Goal: Task Accomplishment & Management: Use online tool/utility

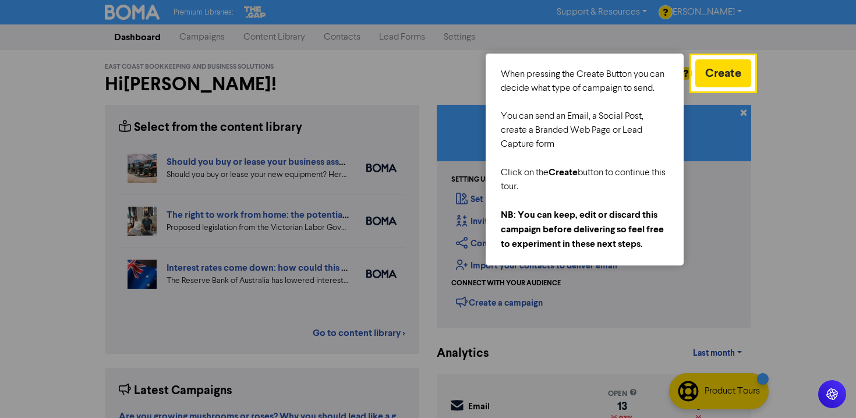
click at [785, 104] on div at bounding box center [806, 276] width 102 height 552
click at [736, 63] on button "Create" at bounding box center [724, 73] width 56 height 28
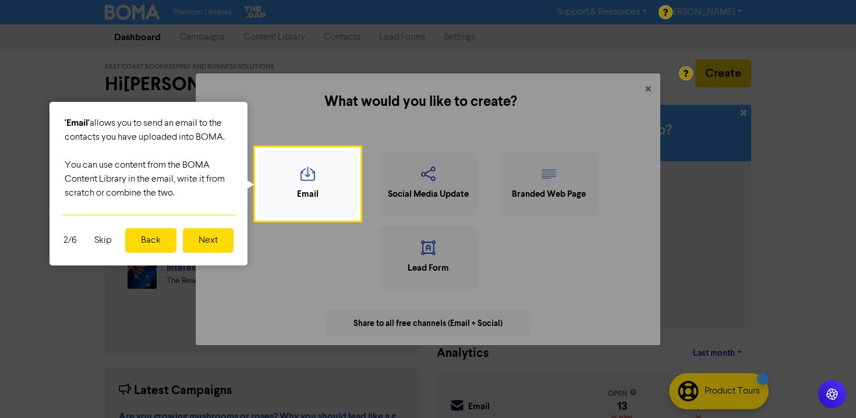
click at [325, 170] on icon "button" at bounding box center [308, 178] width 84 height 22
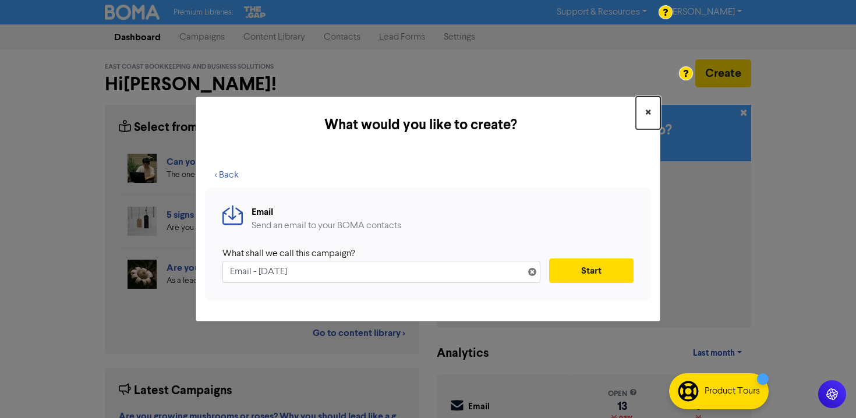
click at [643, 112] on button "×" at bounding box center [648, 113] width 24 height 33
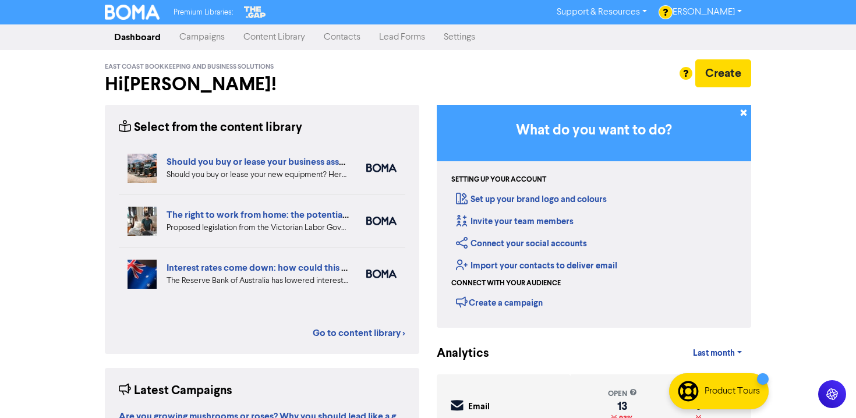
click at [204, 35] on link "Campaigns" at bounding box center [202, 37] width 64 height 23
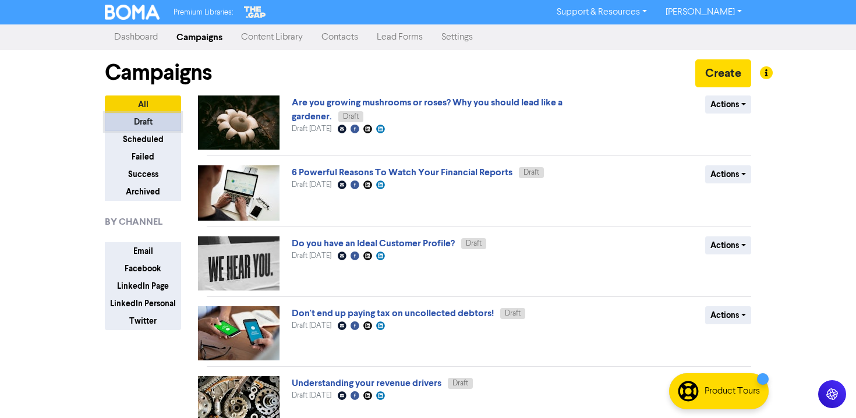
click at [154, 118] on button "Draft" at bounding box center [143, 122] width 76 height 18
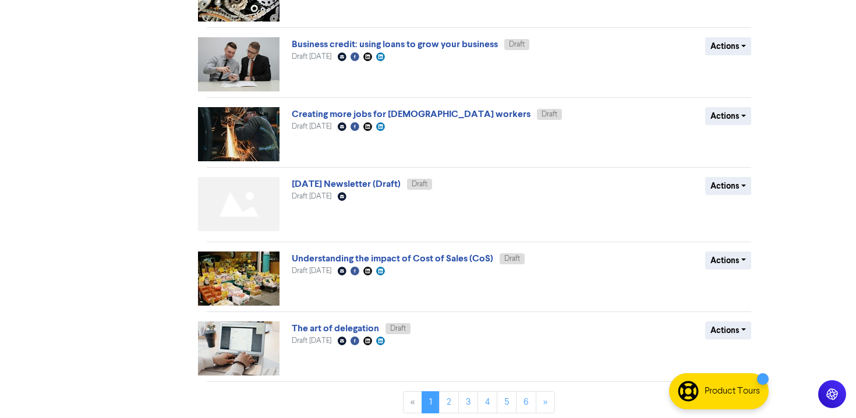
scroll to position [415, 0]
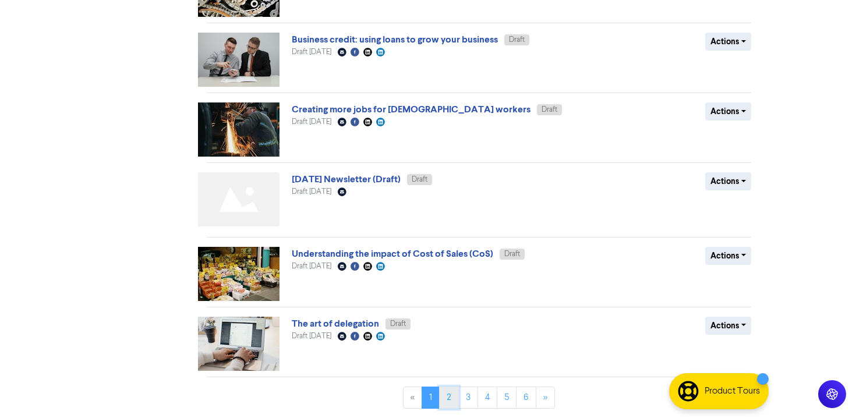
click at [446, 397] on link "2" at bounding box center [449, 398] width 20 height 22
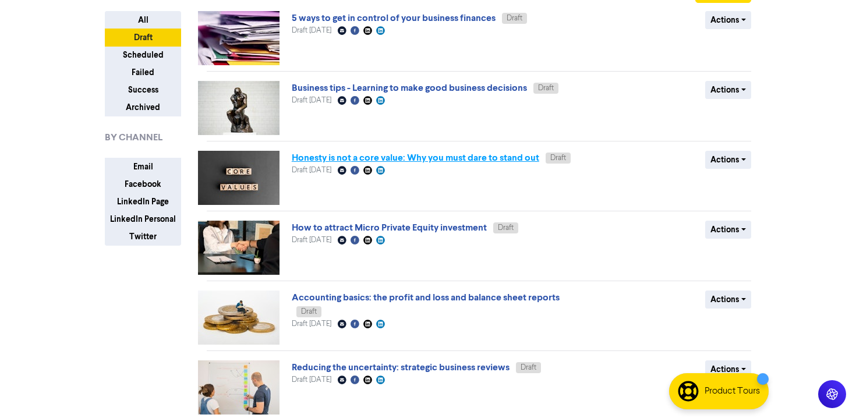
scroll to position [0, 0]
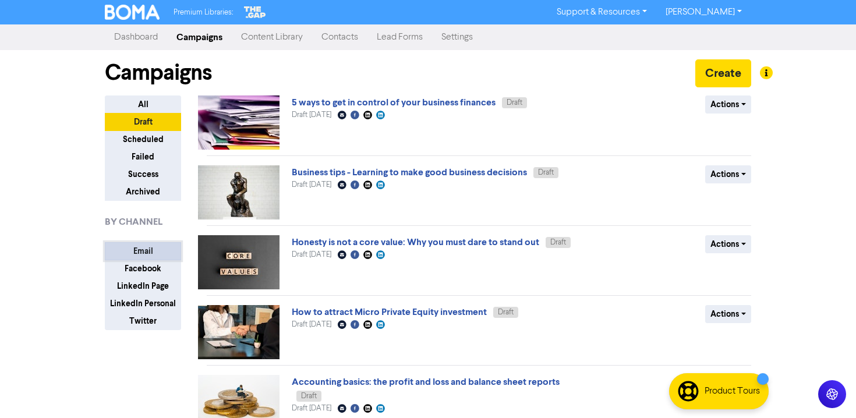
click at [146, 255] on button "Email" at bounding box center [143, 251] width 76 height 18
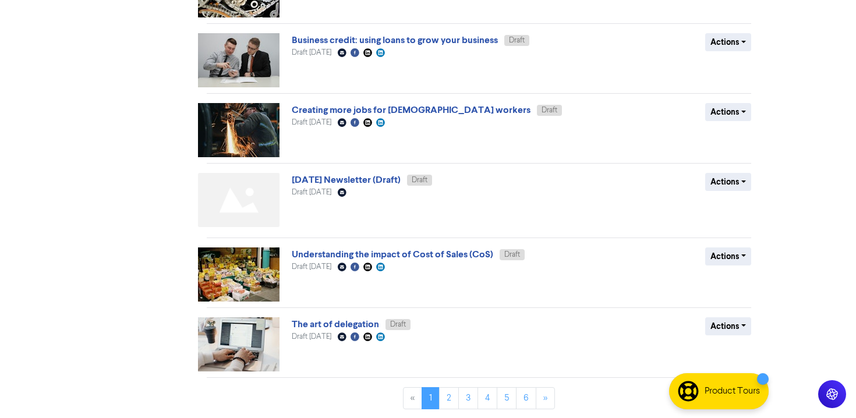
scroll to position [415, 0]
click at [452, 398] on link "2" at bounding box center [449, 398] width 20 height 22
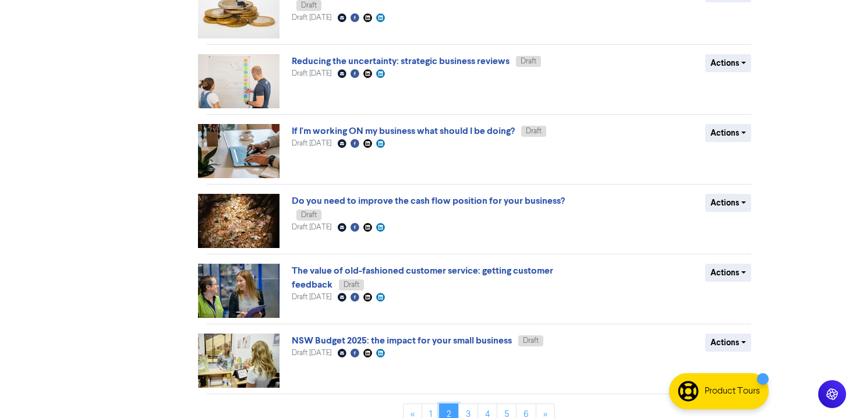
scroll to position [411, 0]
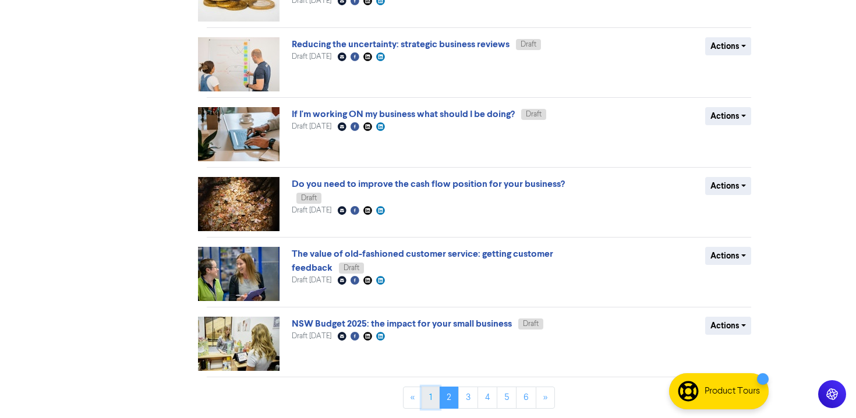
click at [429, 396] on link "1" at bounding box center [431, 398] width 18 height 22
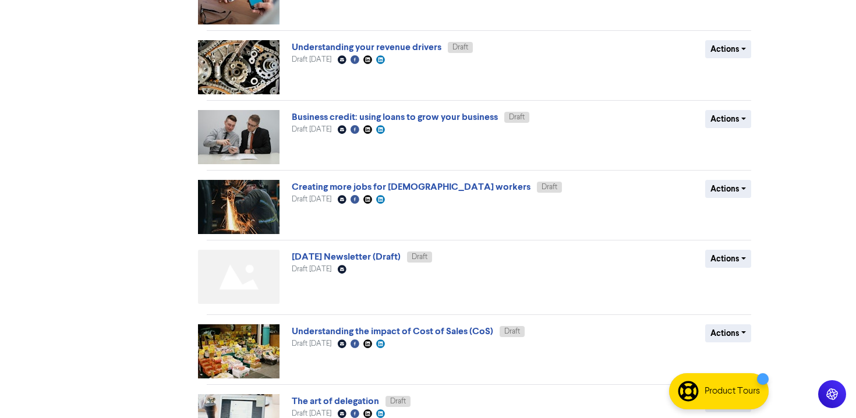
scroll to position [366, 0]
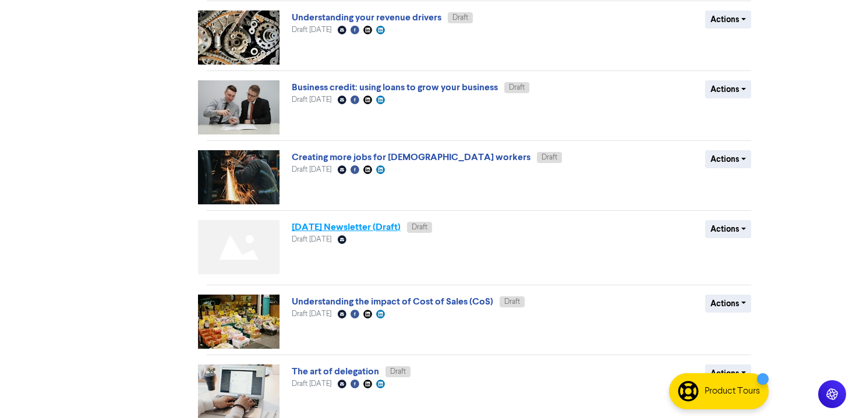
click at [401, 230] on link "[DATE] Newsletter (Draft)" at bounding box center [346, 227] width 109 height 12
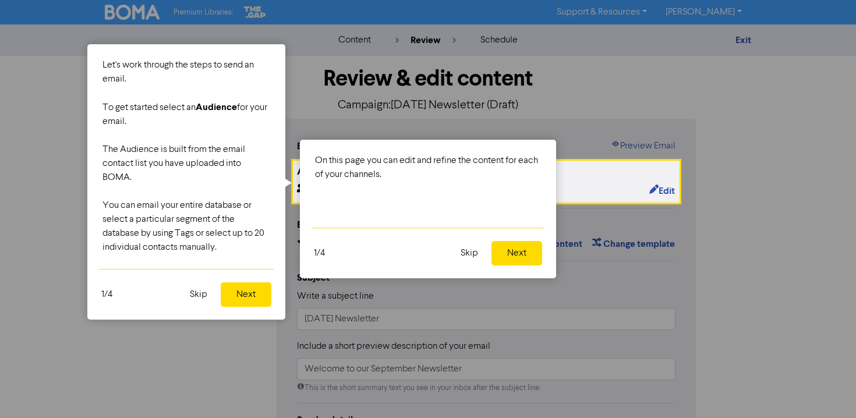
click at [522, 255] on button "Next" at bounding box center [517, 253] width 51 height 24
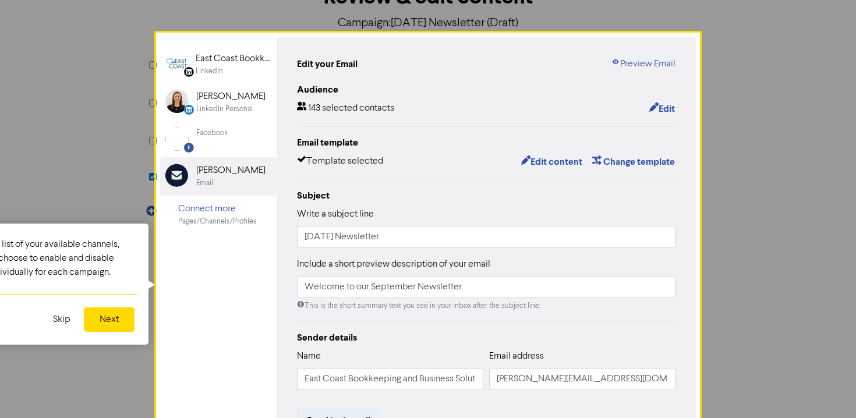
scroll to position [90, 0]
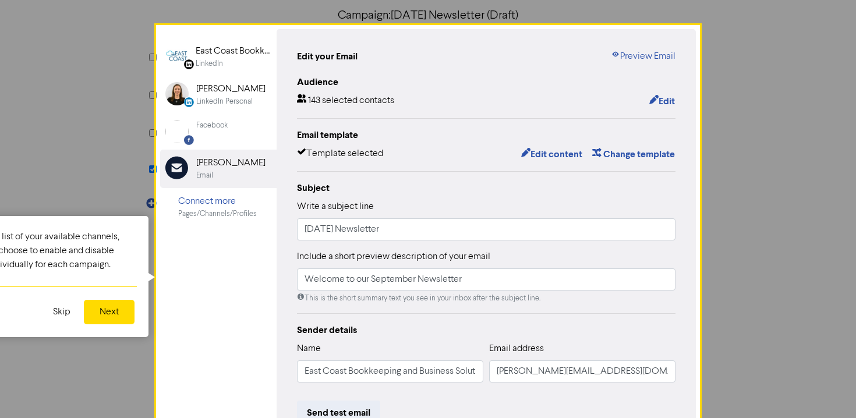
click at [64, 313] on button "Skip" at bounding box center [61, 312] width 31 height 24
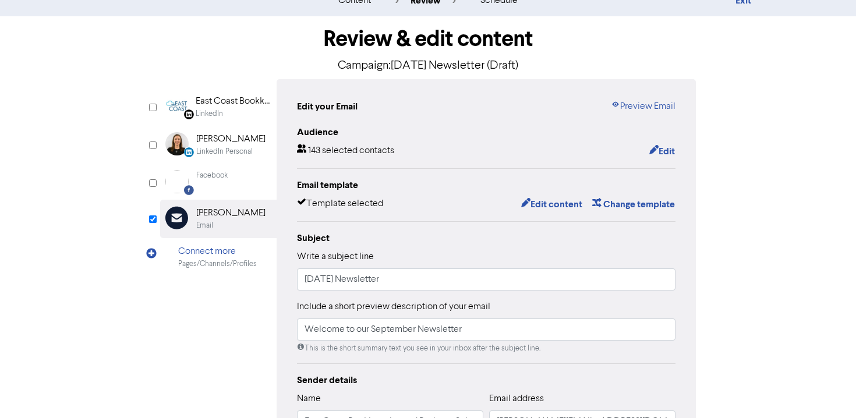
scroll to position [27, 0]
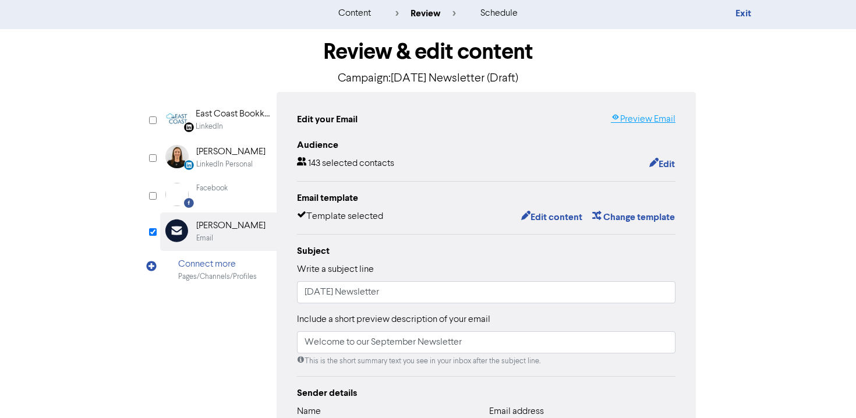
click at [650, 117] on link "Preview Email" at bounding box center [643, 119] width 65 height 14
click at [354, 13] on div "content" at bounding box center [355, 13] width 33 height 14
click at [548, 217] on button "Edit content" at bounding box center [552, 217] width 62 height 15
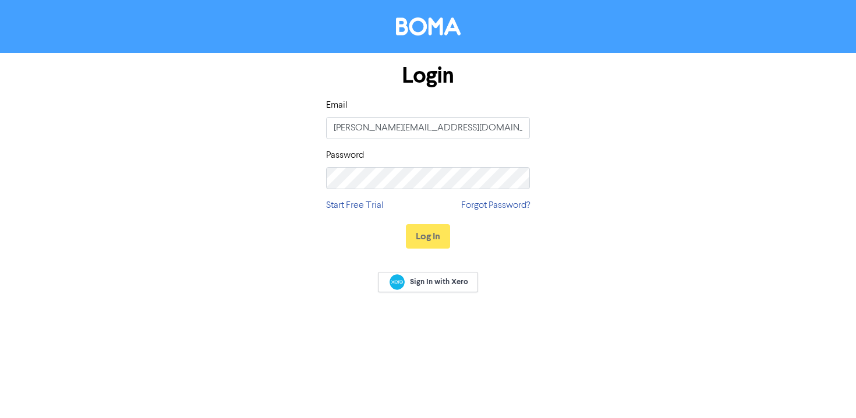
click at [422, 238] on div "Login Email jessyka@eastcoastbbs.com.au Password Start Free Trial Forgot Passwo…" at bounding box center [428, 209] width 856 height 418
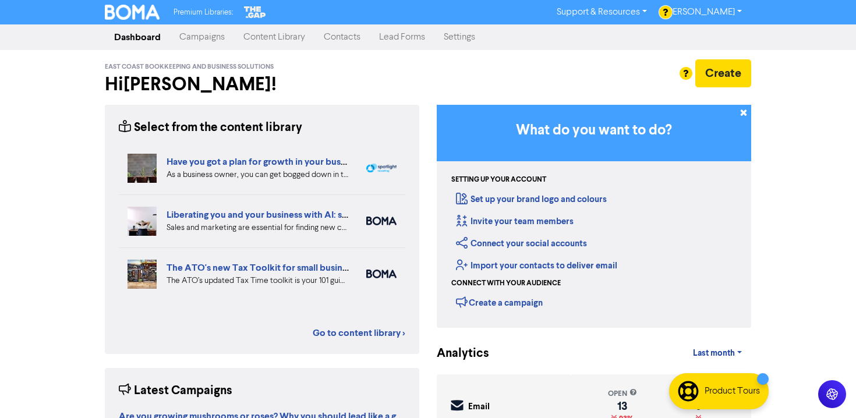
click at [206, 37] on link "Campaigns" at bounding box center [202, 37] width 64 height 23
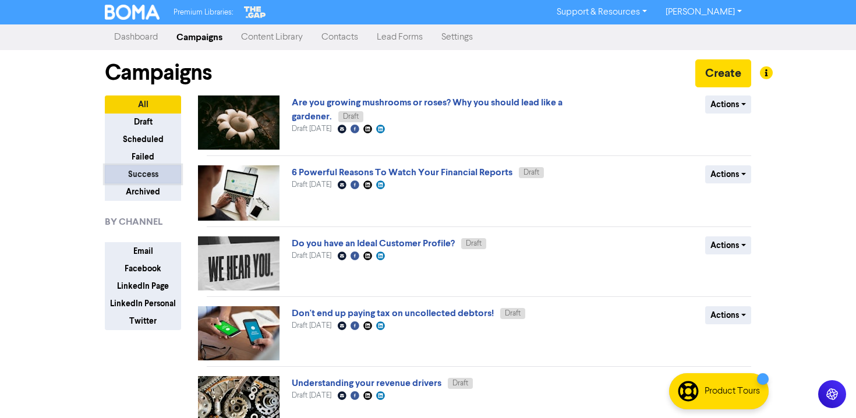
click at [150, 175] on button "Success" at bounding box center [143, 174] width 76 height 18
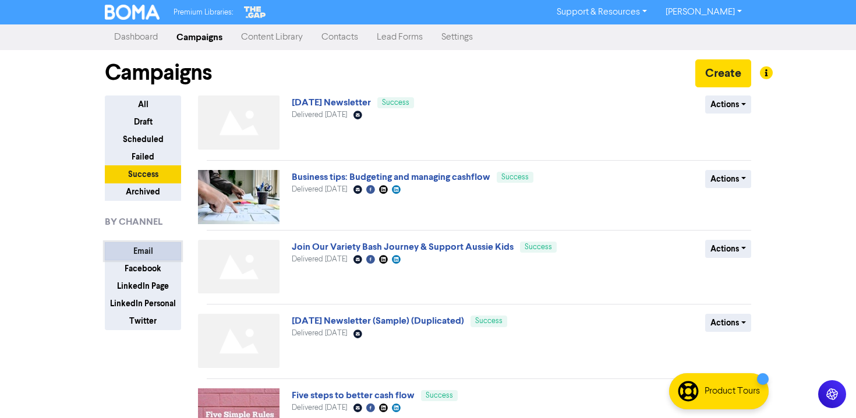
click at [159, 255] on button "Email" at bounding box center [143, 251] width 76 height 18
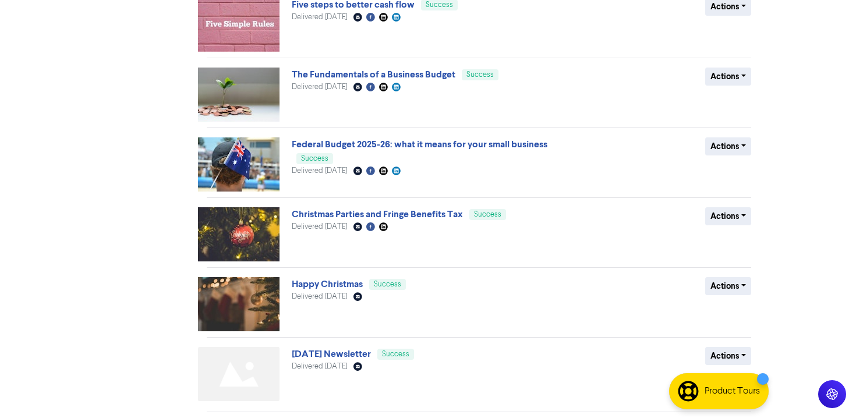
scroll to position [427, 0]
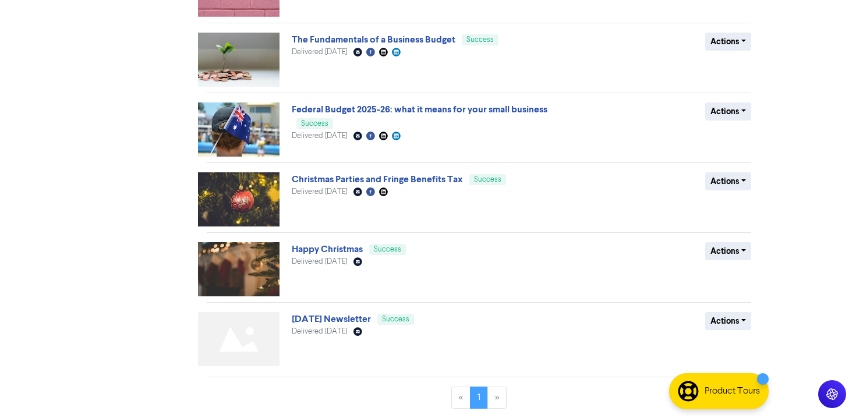
click at [492, 396] on li "»" at bounding box center [497, 398] width 19 height 22
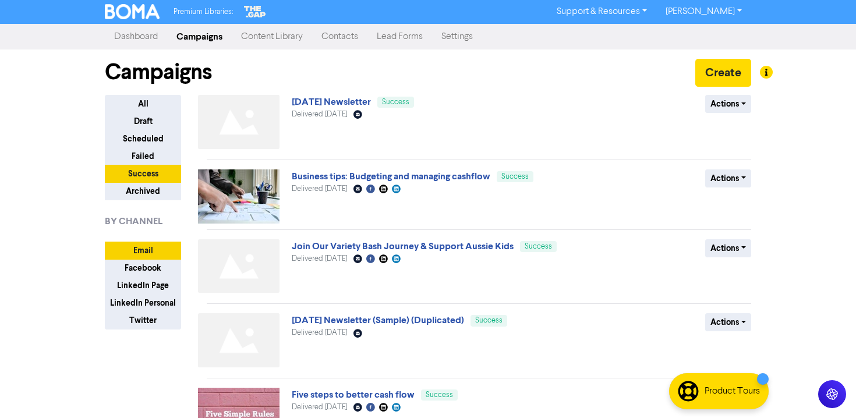
scroll to position [0, 0]
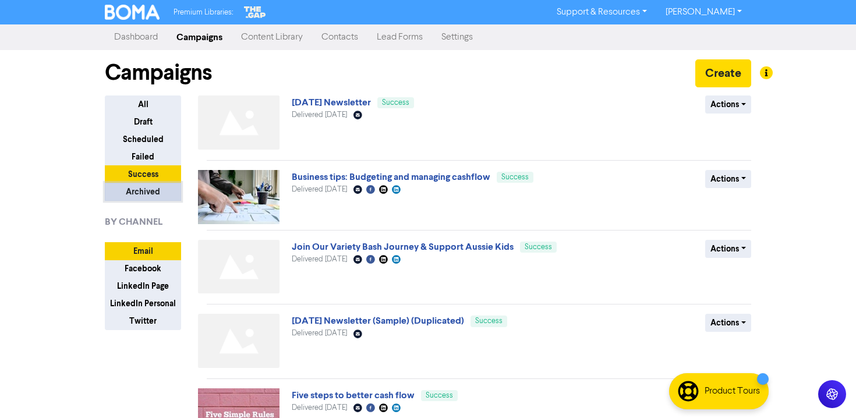
click at [160, 192] on button "Archived" at bounding box center [143, 192] width 76 height 18
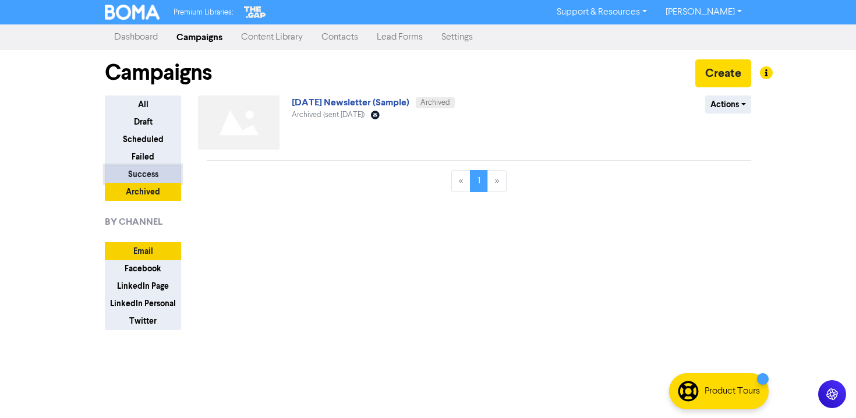
click at [156, 175] on button "Success" at bounding box center [143, 174] width 76 height 18
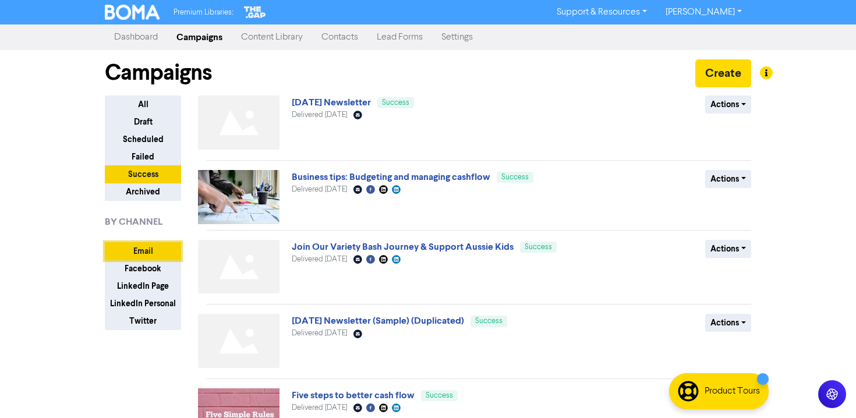
click at [140, 253] on button "Email" at bounding box center [143, 251] width 76 height 18
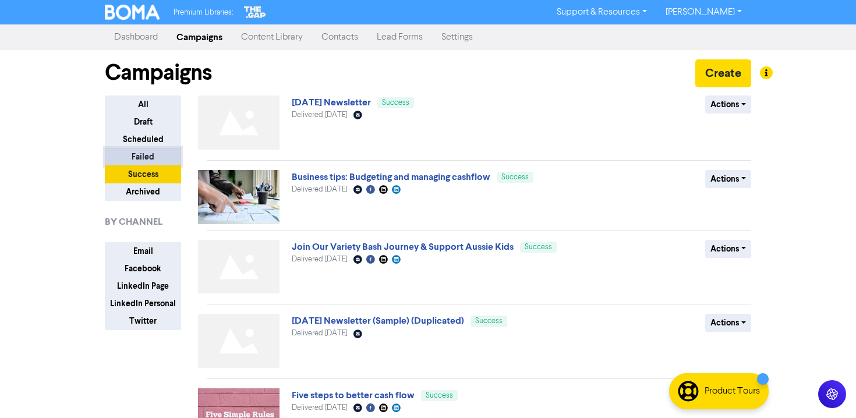
click at [151, 153] on button "Failed" at bounding box center [143, 157] width 76 height 18
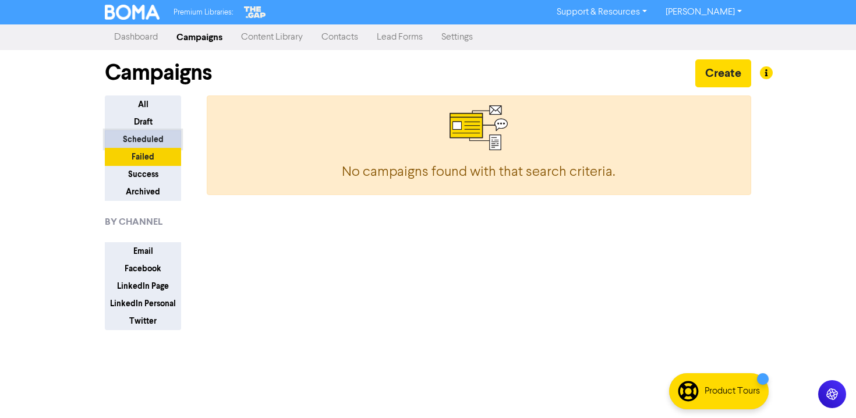
click at [152, 139] on button "Scheduled" at bounding box center [143, 140] width 76 height 18
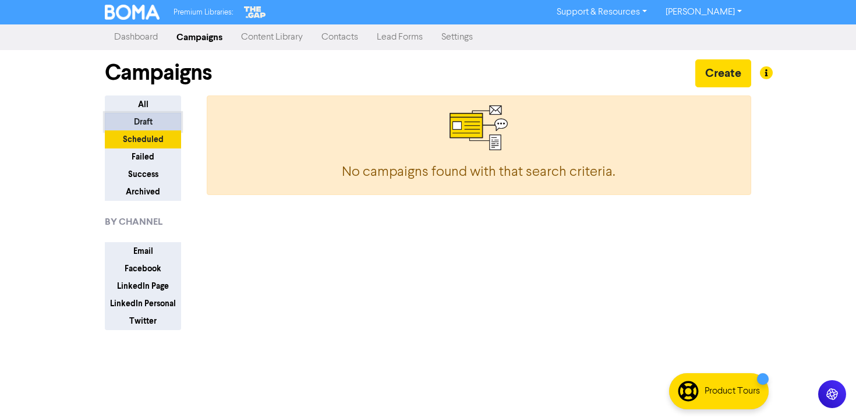
click at [149, 122] on button "Draft" at bounding box center [143, 122] width 76 height 18
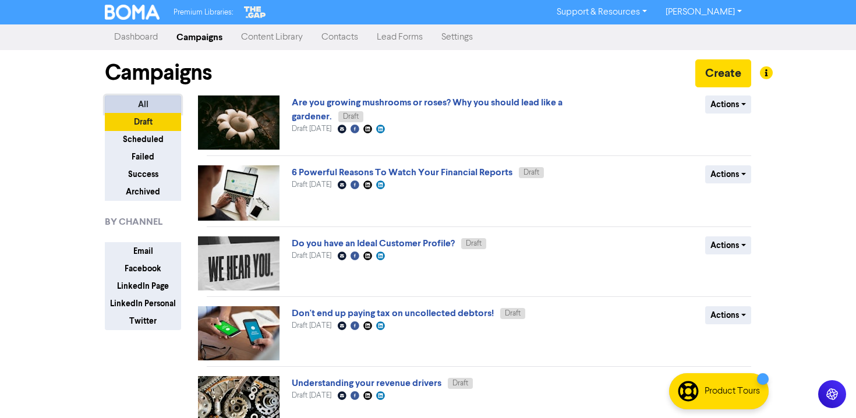
click at [148, 101] on button "All" at bounding box center [143, 105] width 76 height 18
click at [148, 119] on button "Draft" at bounding box center [143, 122] width 76 height 18
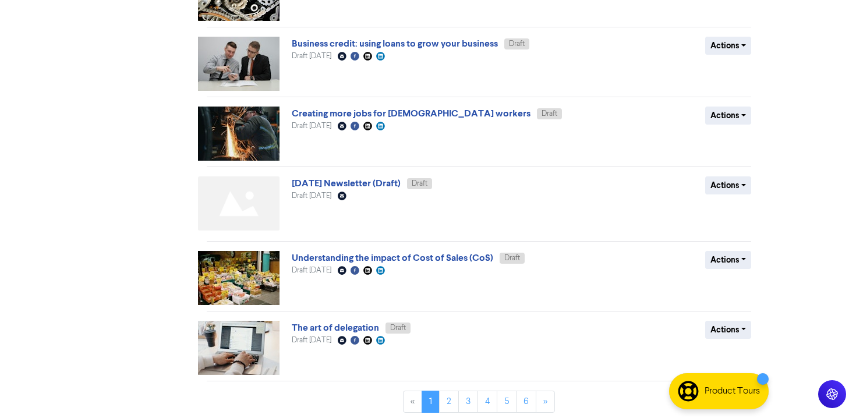
scroll to position [415, 0]
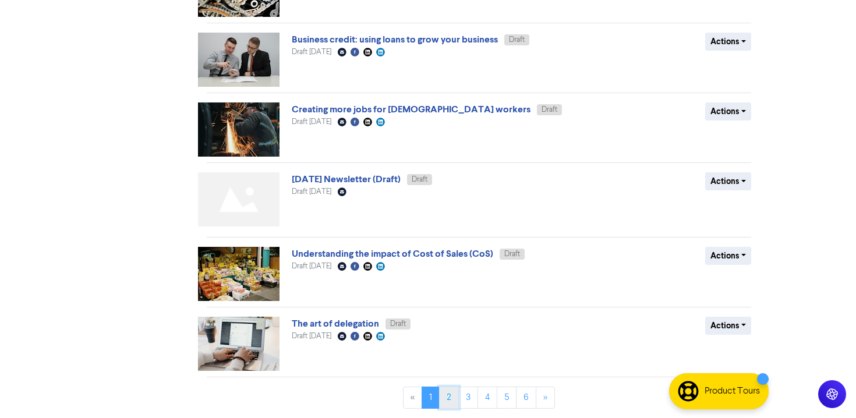
click at [451, 399] on link "2" at bounding box center [449, 398] width 20 height 22
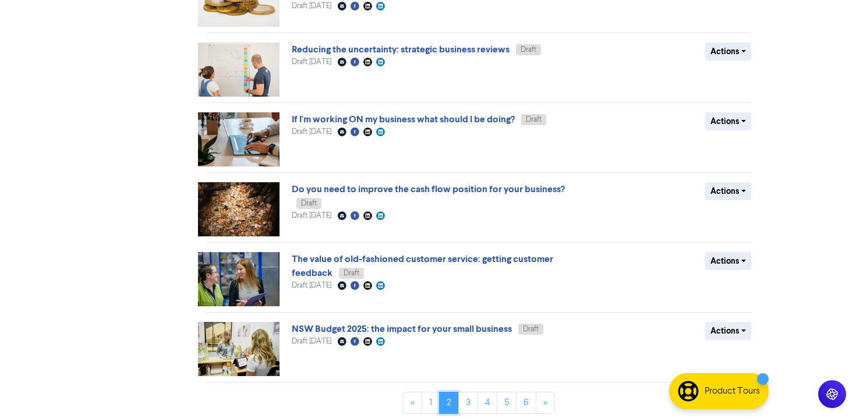
scroll to position [411, 0]
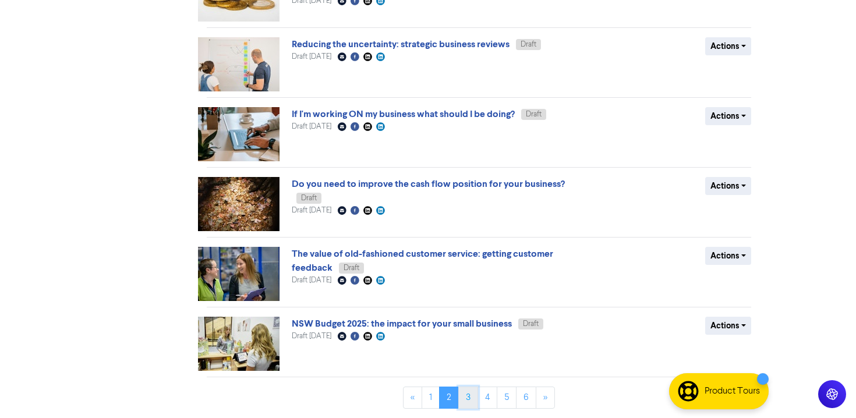
click at [468, 394] on link "3" at bounding box center [469, 398] width 20 height 22
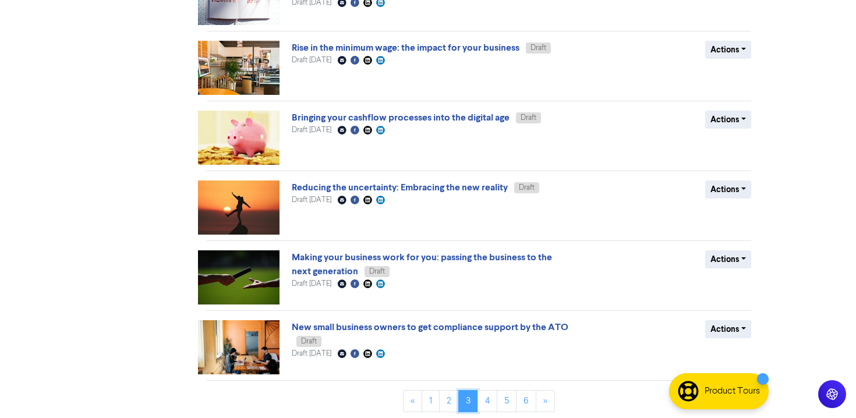
scroll to position [0, 0]
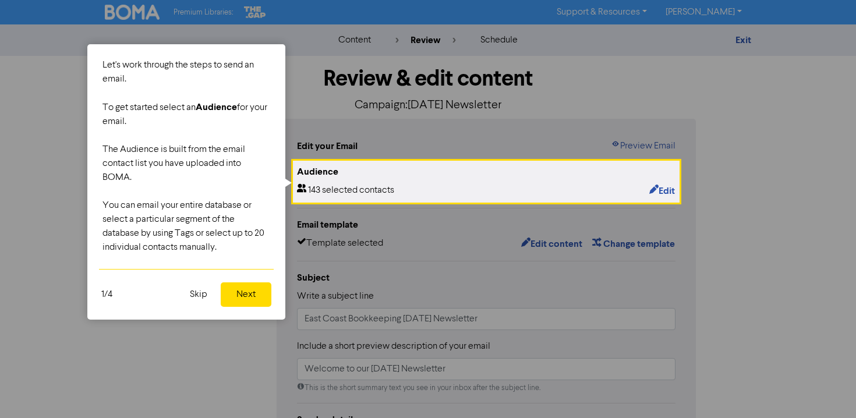
click at [199, 293] on button "Skip" at bounding box center [198, 295] width 31 height 24
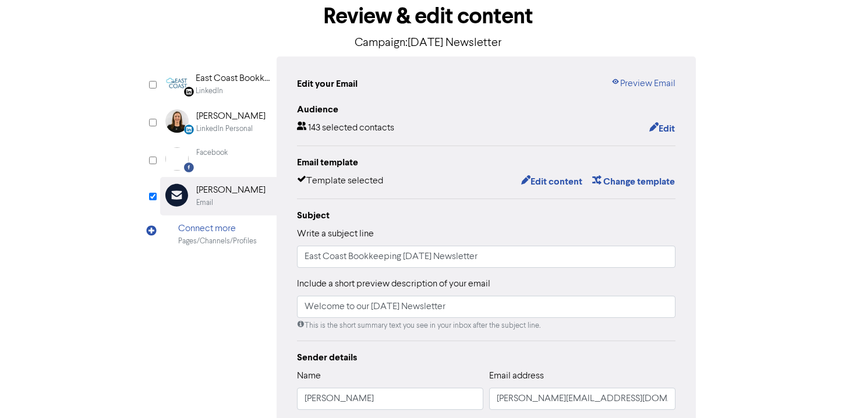
scroll to position [43, 0]
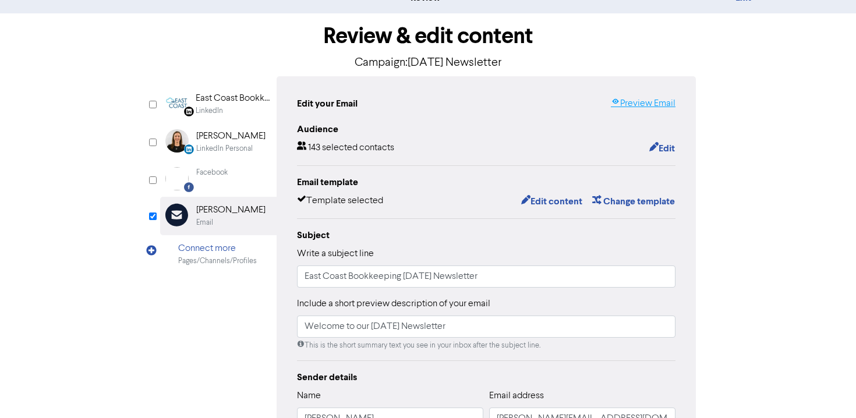
click at [638, 106] on link "Preview Email" at bounding box center [643, 104] width 65 height 14
